Goal: Task Accomplishment & Management: Complete application form

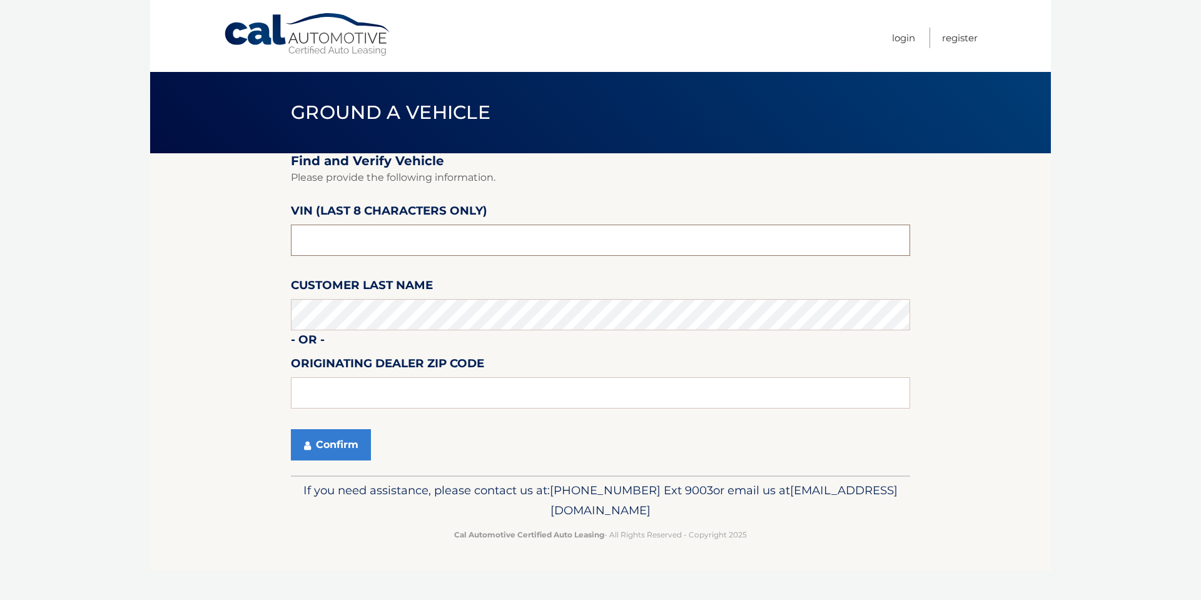
drag, startPoint x: 346, startPoint y: 242, endPoint x: 219, endPoint y: 245, distance: 127.0
click at [219, 245] on section "Find and Verify Vehicle Please provide the following information. VIN (last 8 c…" at bounding box center [600, 314] width 900 height 322
click at [350, 232] on input "text" at bounding box center [600, 239] width 619 height 31
paste input "SC279934"
type input "SC279934"
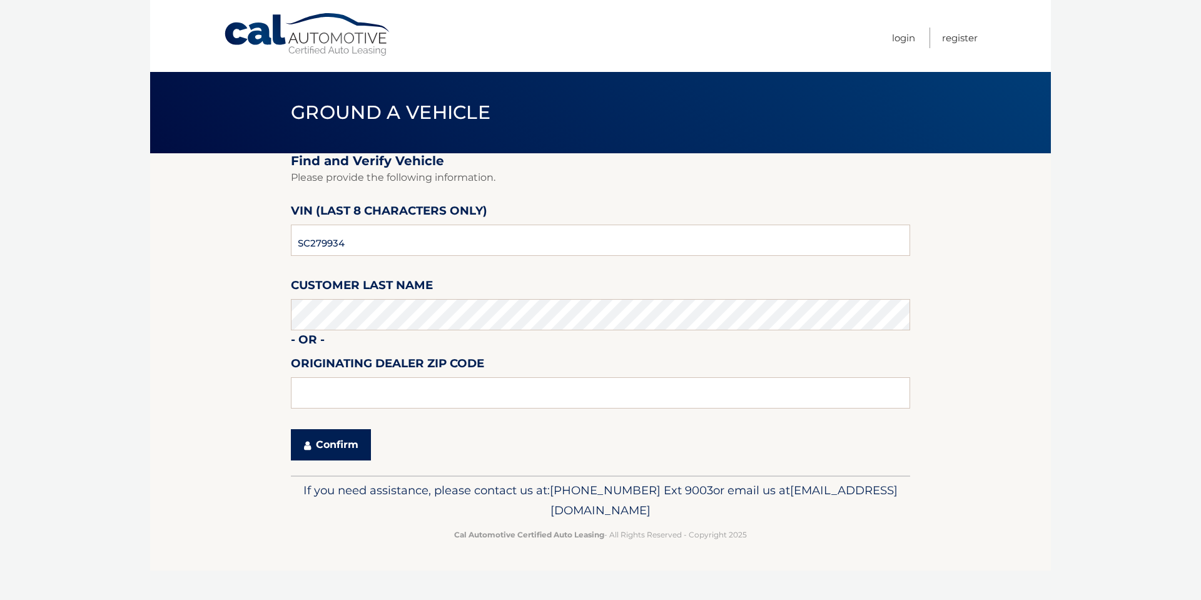
click at [307, 444] on icon "submit" at bounding box center [307, 445] width 7 height 10
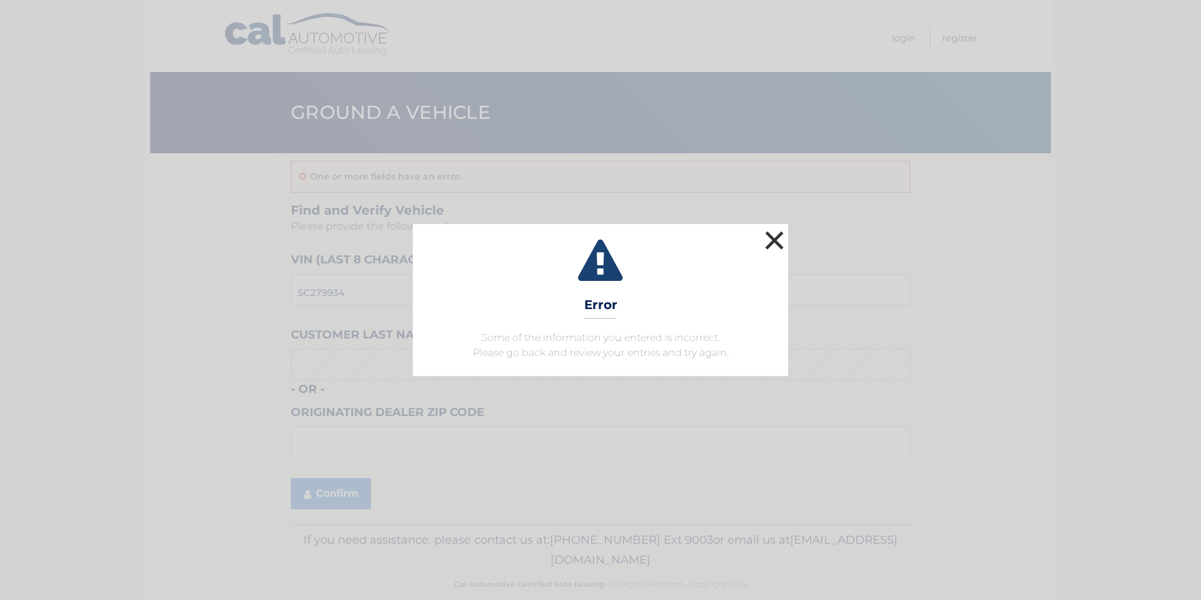
click at [771, 241] on button "×" at bounding box center [774, 240] width 25 height 25
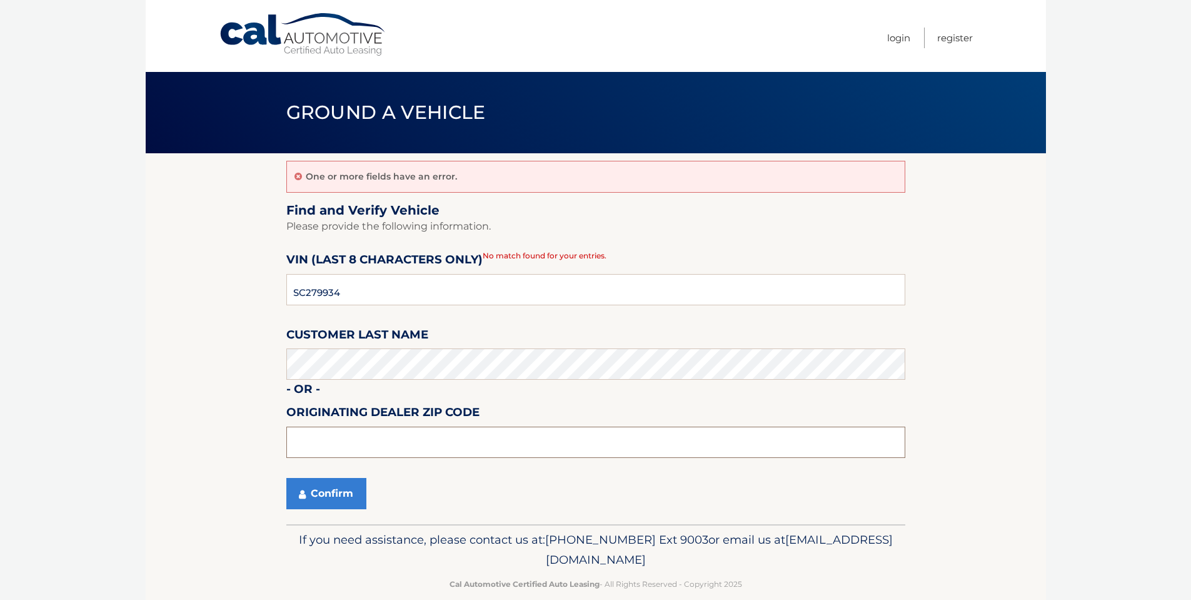
click at [335, 441] on input "text" at bounding box center [595, 441] width 619 height 31
type input "01720"
click at [321, 498] on button "Confirm" at bounding box center [326, 493] width 80 height 31
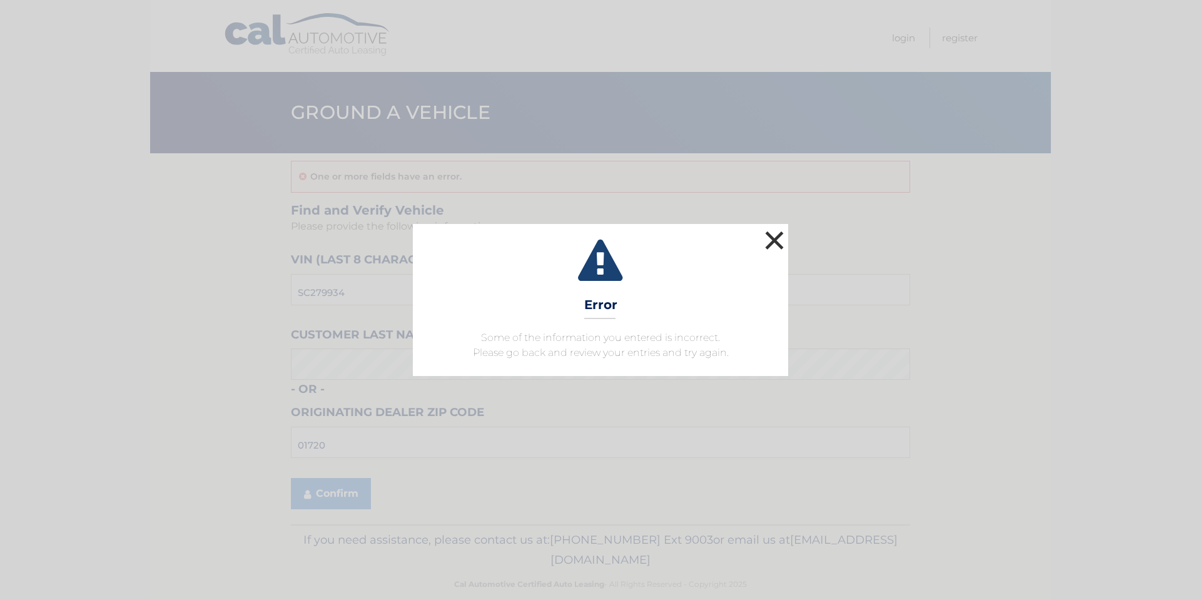
click at [777, 236] on button "×" at bounding box center [774, 240] width 25 height 25
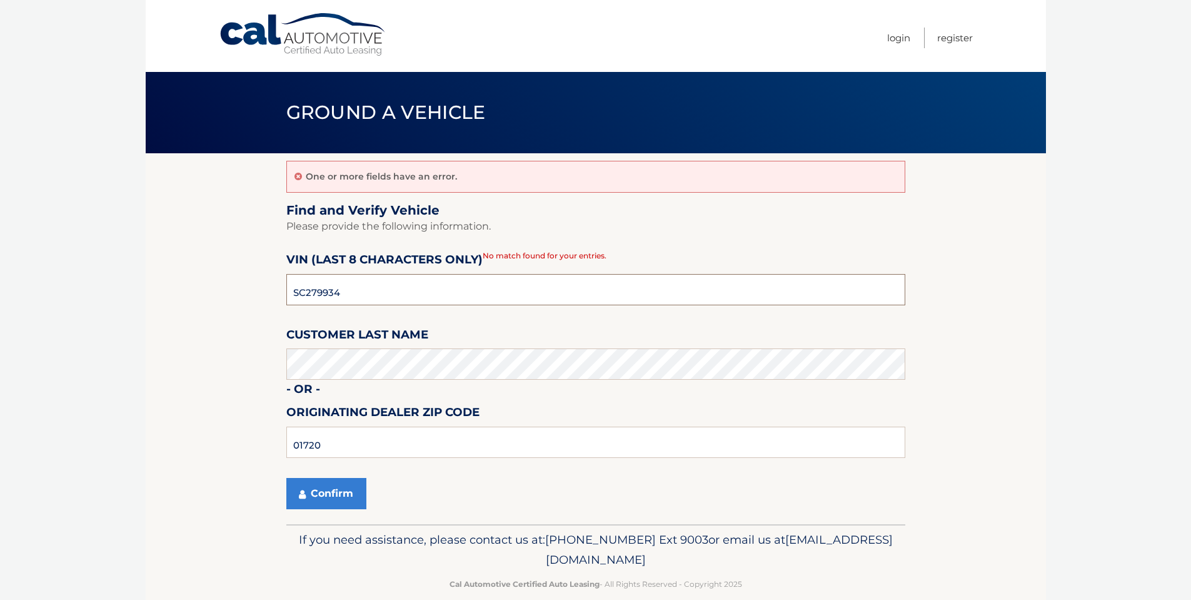
drag, startPoint x: 320, startPoint y: 287, endPoint x: 267, endPoint y: 289, distance: 52.6
click at [267, 289] on section "One or more fields have an error. Find and Verify Vehicle Please provide the fo…" at bounding box center [596, 338] width 900 height 371
paste input "MC839080"
type input "MC839080"
click at [336, 490] on button "Confirm" at bounding box center [326, 493] width 80 height 31
